Goal: Task Accomplishment & Management: Manage account settings

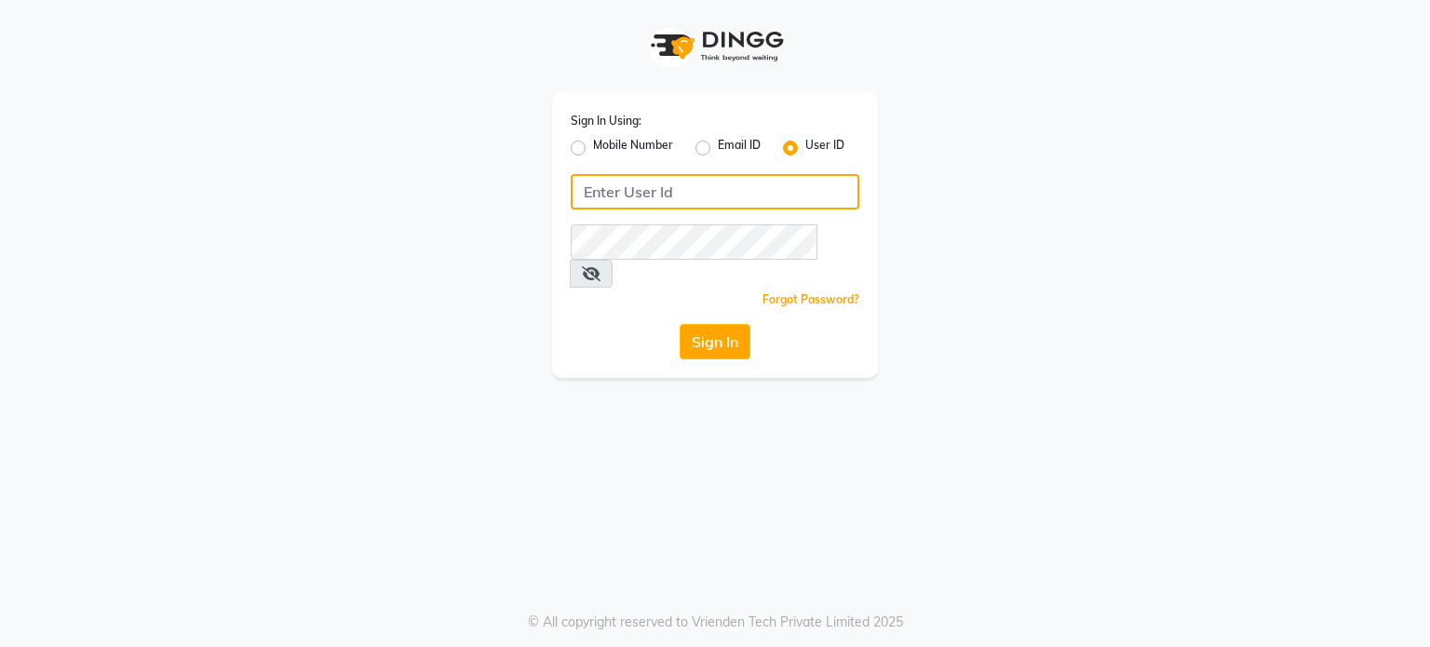
type input "shanuzz"
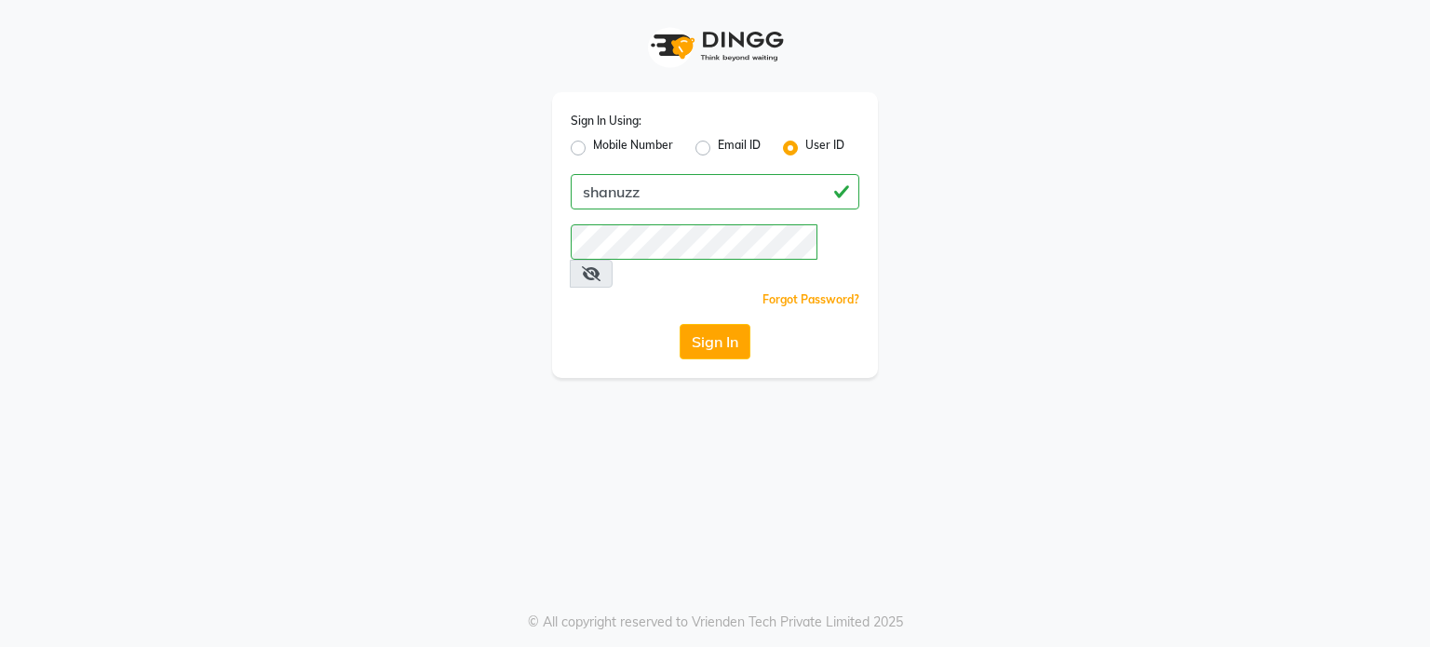
click at [593, 147] on label "Mobile Number" at bounding box center [633, 148] width 80 height 22
click at [593, 147] on input "Mobile Number" at bounding box center [599, 143] width 12 height 12
radio input "true"
radio input "false"
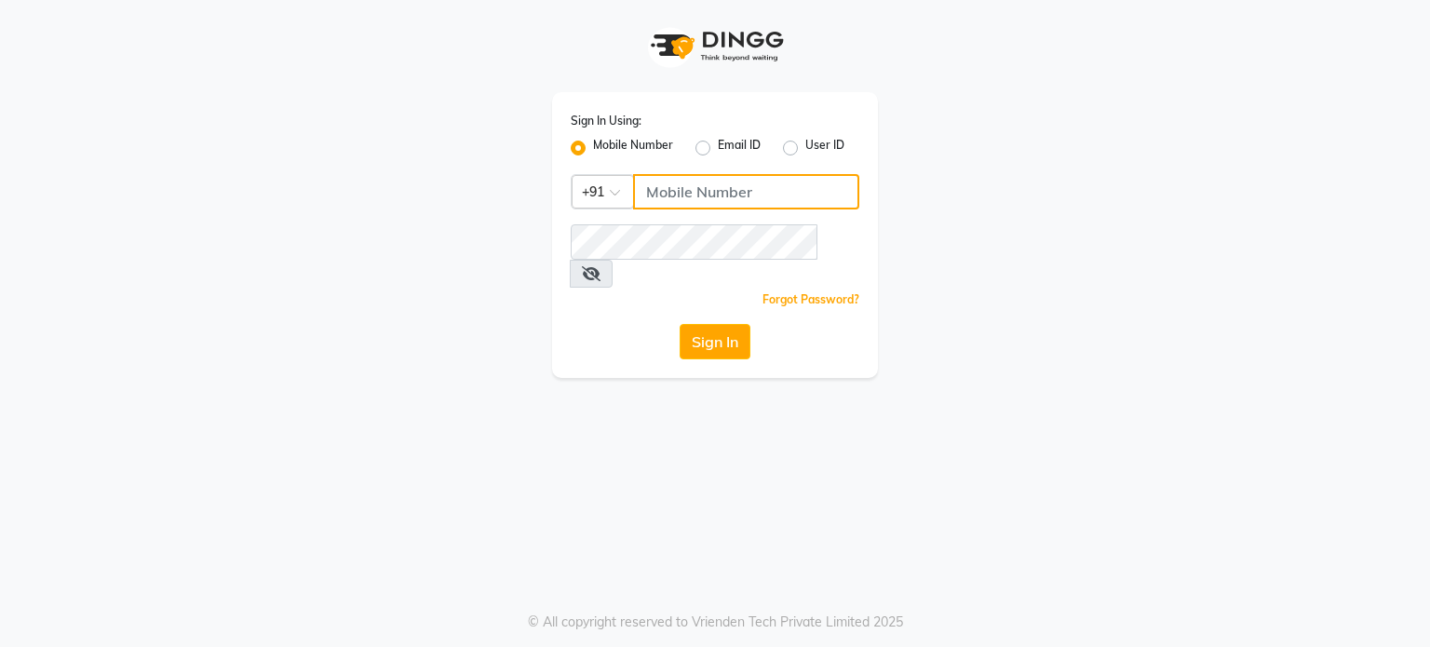
click at [693, 196] on input "Username" at bounding box center [746, 191] width 226 height 35
type input "1111111111"
click at [712, 223] on div "Sign In Using: Mobile Number Email ID User ID Country Code × [PHONE_NUMBER] Rem…" at bounding box center [715, 235] width 326 height 286
click at [714, 187] on input "1111111111" at bounding box center [746, 191] width 226 height 35
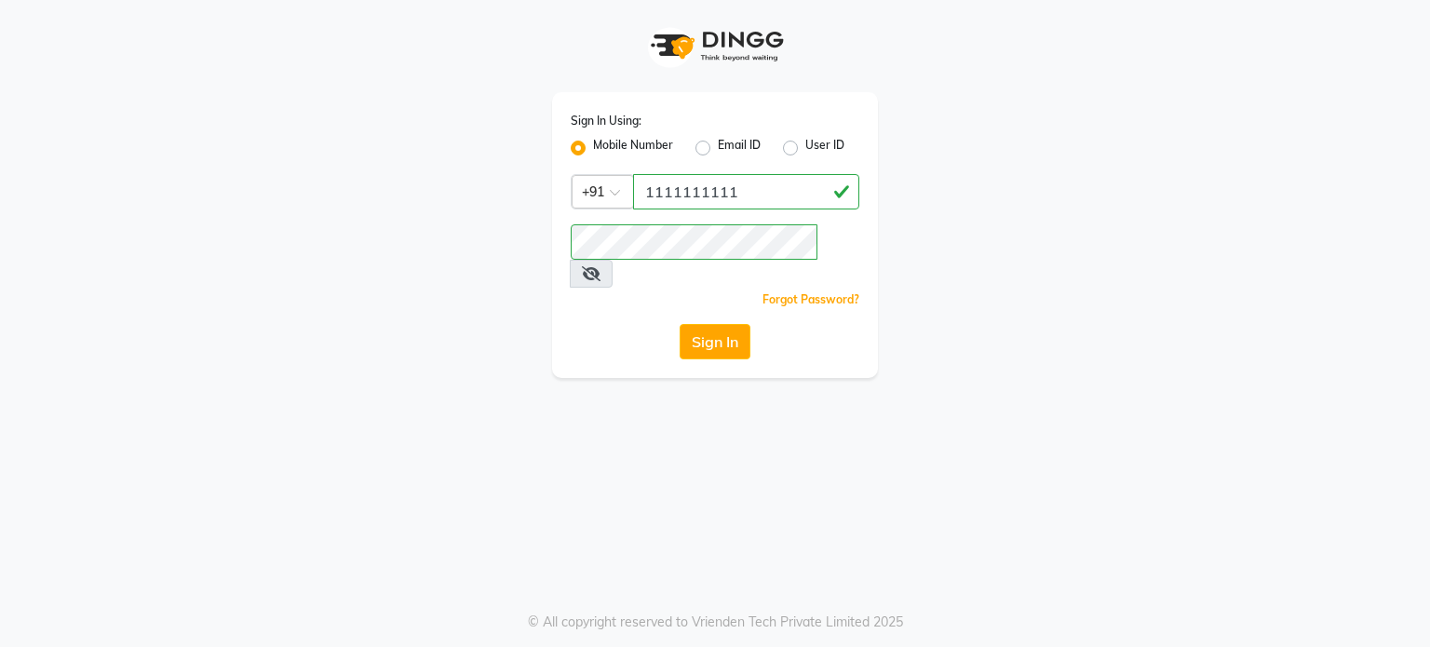
click at [592, 289] on div "Forgot Password?" at bounding box center [715, 299] width 289 height 20
click at [726, 324] on button "Sign In" at bounding box center [714, 341] width 71 height 35
